Goal: Download file/media

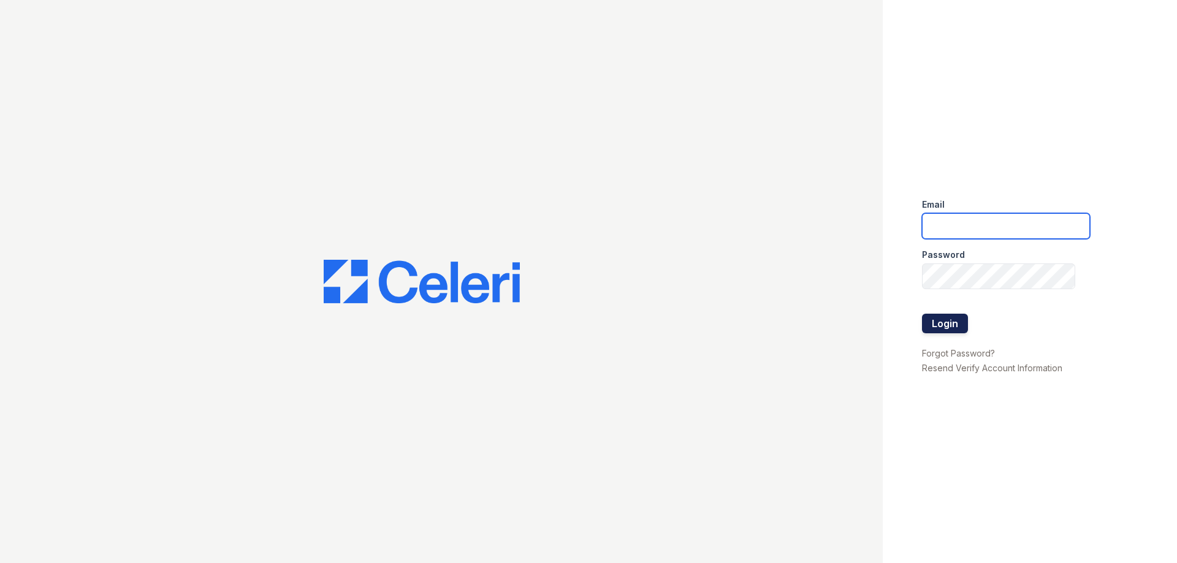
type input "[EMAIL_ADDRESS][DOMAIN_NAME]"
click at [954, 325] on button "Login" at bounding box center [945, 324] width 46 height 20
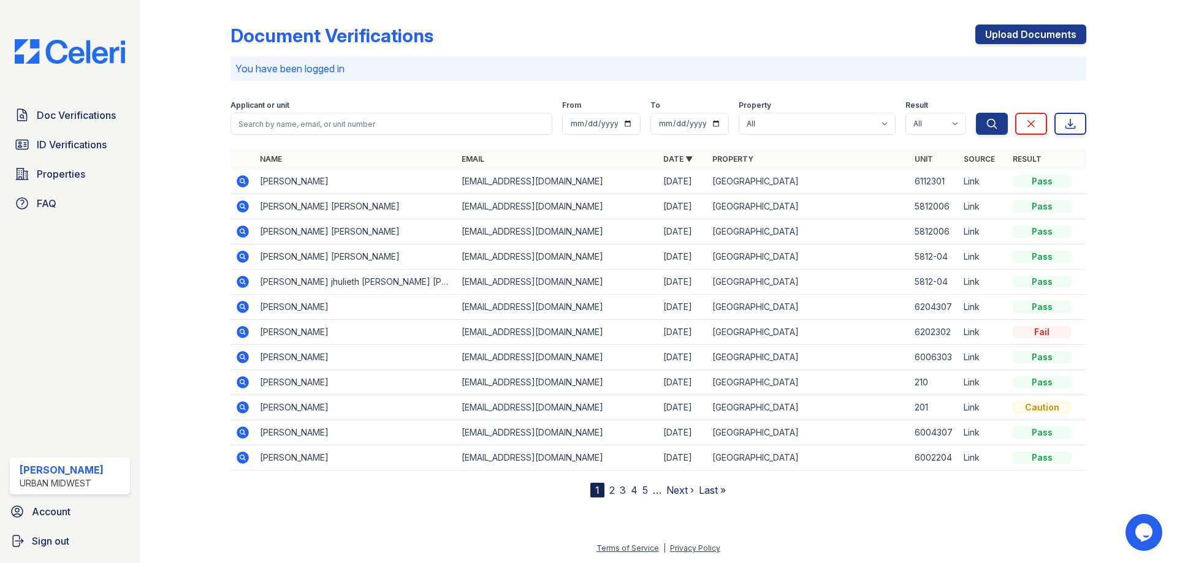
click at [245, 307] on icon at bounding box center [243, 307] width 12 height 12
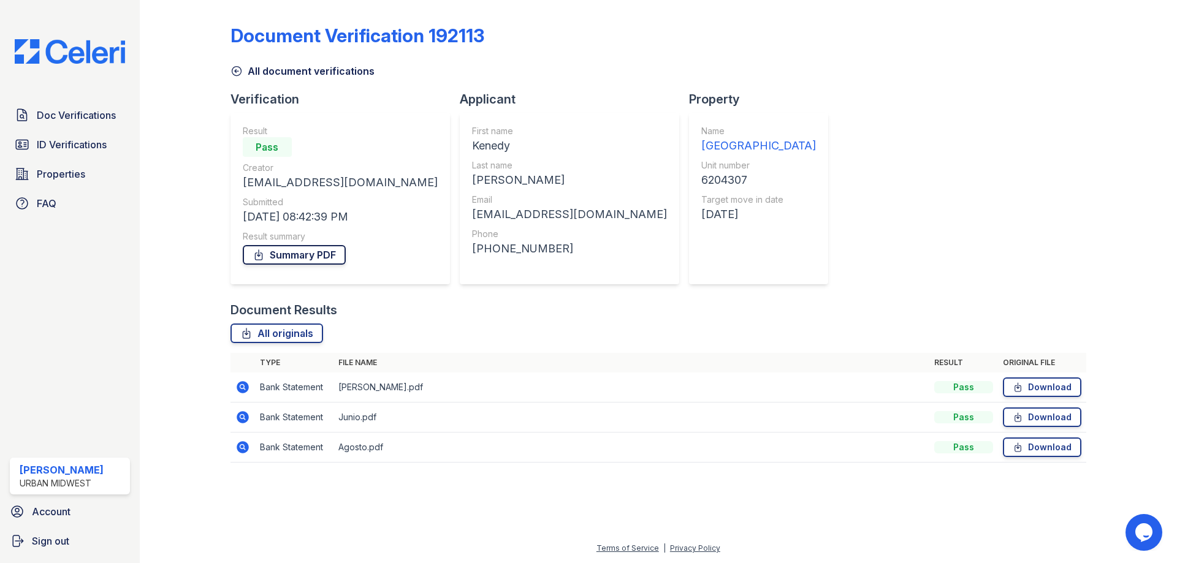
click at [325, 256] on link "Summary PDF" at bounding box center [294, 255] width 103 height 20
click at [1041, 419] on link "Download" at bounding box center [1042, 418] width 78 height 20
click at [1032, 392] on link "Download" at bounding box center [1042, 388] width 78 height 20
click at [1052, 447] on link "Download" at bounding box center [1042, 448] width 78 height 20
click at [63, 146] on span "ID Verifications" at bounding box center [72, 144] width 70 height 15
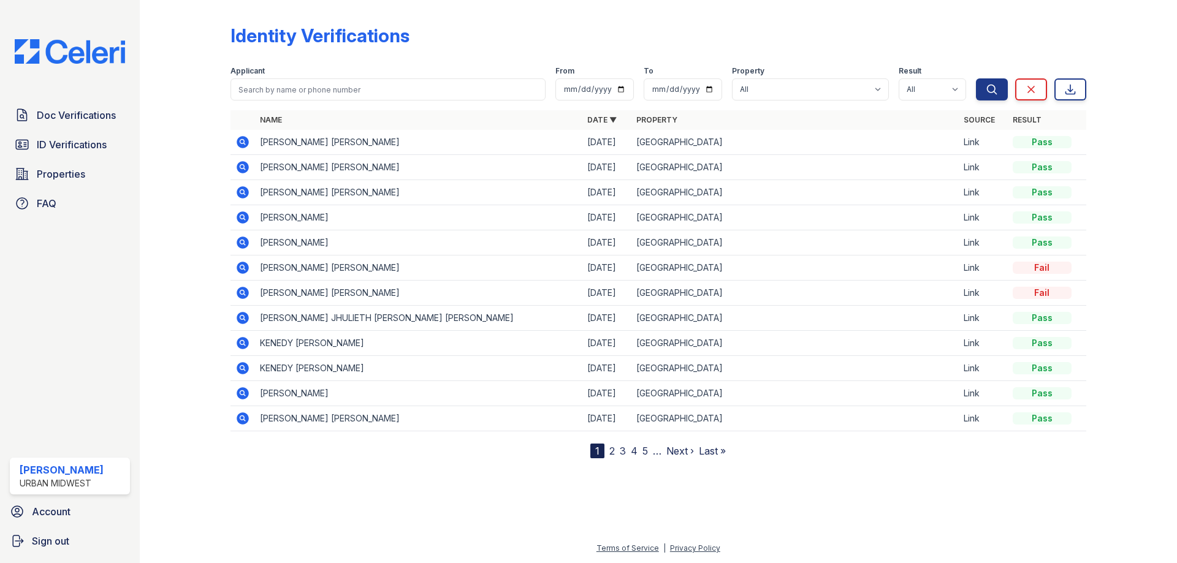
click at [242, 343] on icon at bounding box center [241, 342] width 3 height 3
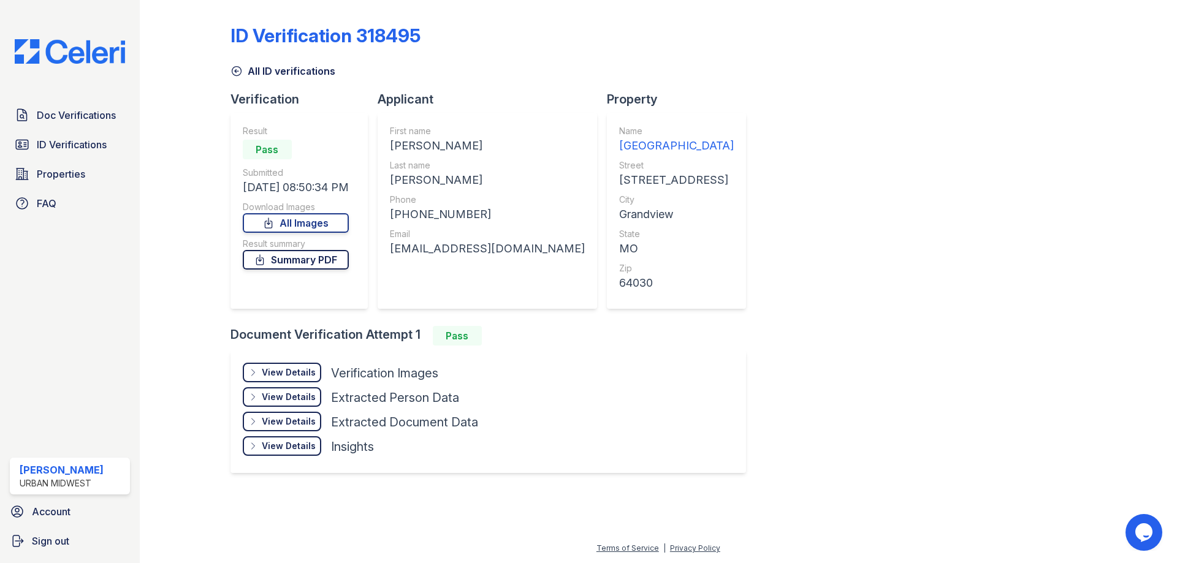
click at [332, 262] on link "Summary PDF" at bounding box center [296, 260] width 106 height 20
click at [289, 372] on div "View Details" at bounding box center [289, 373] width 54 height 12
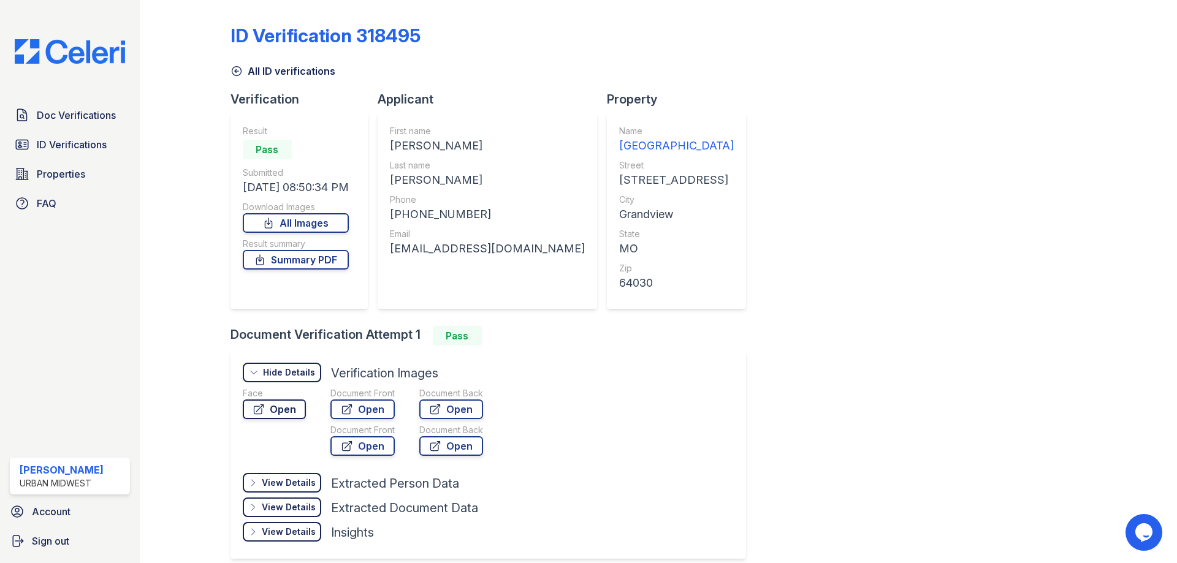
click at [287, 408] on link "Open" at bounding box center [274, 410] width 63 height 20
